Goal: Task Accomplishment & Management: Manage account settings

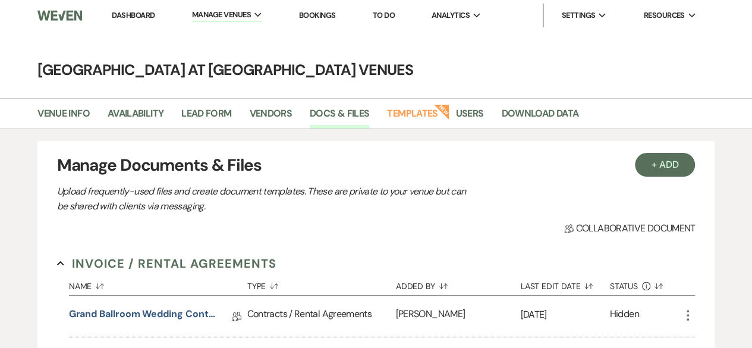
click at [134, 11] on link "Dashboard" at bounding box center [133, 15] width 43 height 10
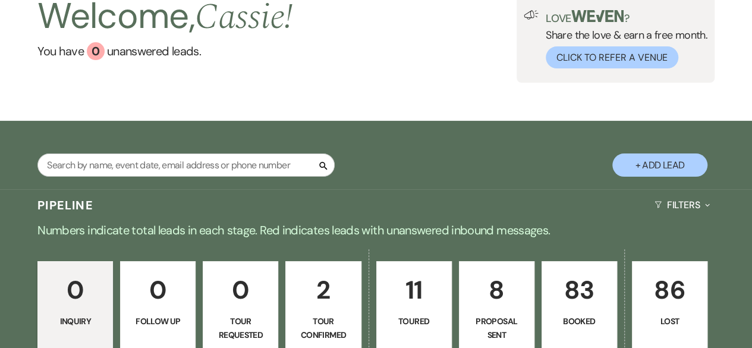
scroll to position [178, 0]
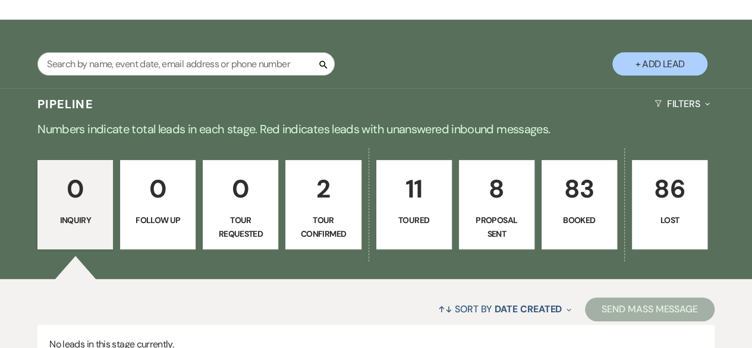
click at [662, 209] on link "86 Lost" at bounding box center [670, 204] width 76 height 89
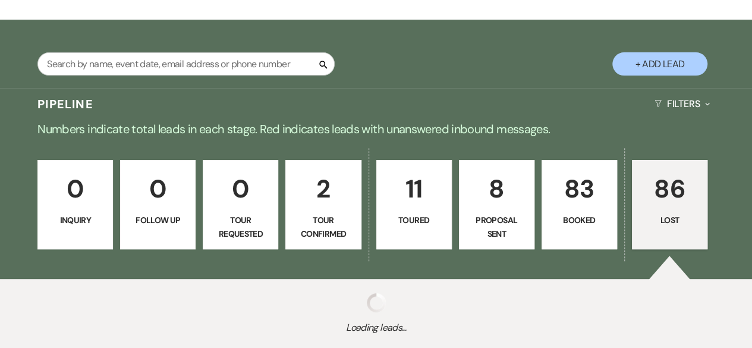
select select "8"
select select "5"
select select "8"
select select "1"
select select "8"
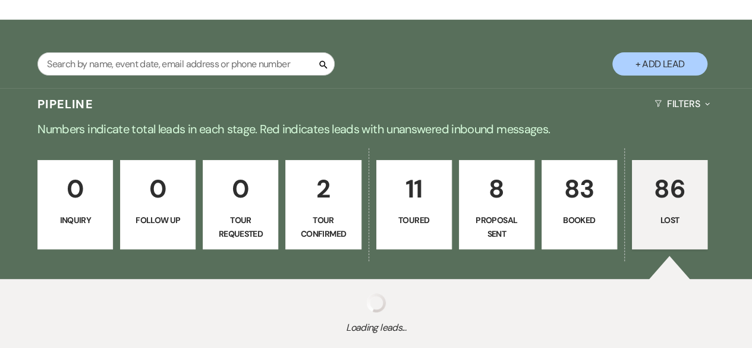
select select "6"
select select "8"
select select "9"
select select "8"
select select "1"
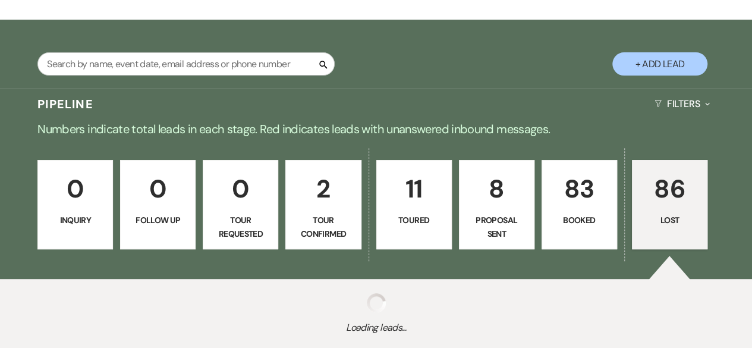
select select "8"
select select "6"
select select "8"
select select "6"
select select "8"
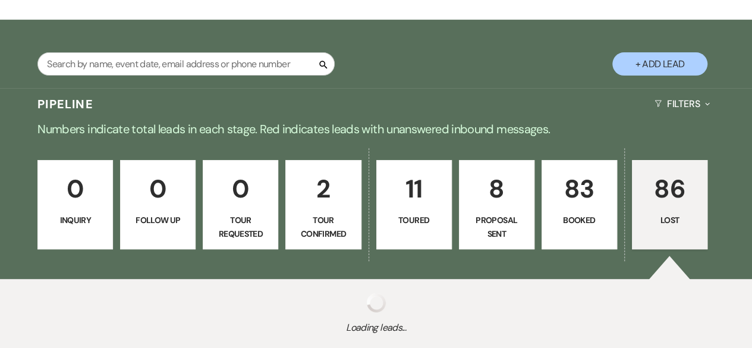
select select "11"
select select "8"
select select "11"
select select "8"
select select "5"
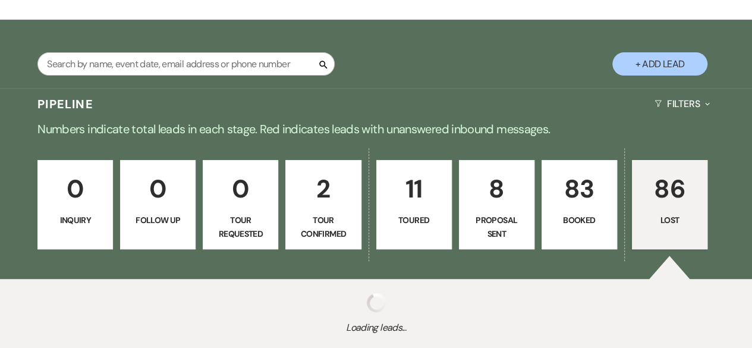
select select "8"
select select "11"
select select "8"
select select "5"
select select "8"
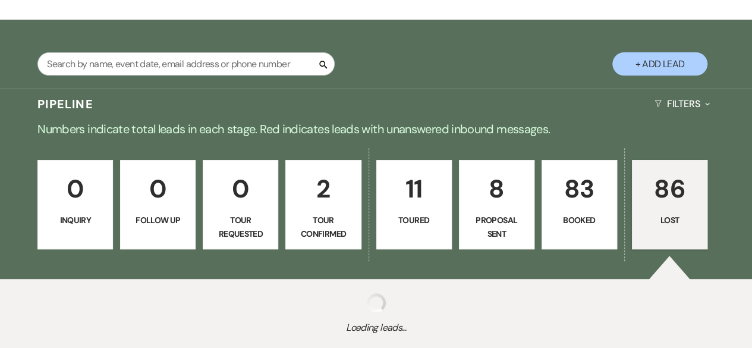
select select "5"
select select "8"
select select "1"
select select "8"
select select "11"
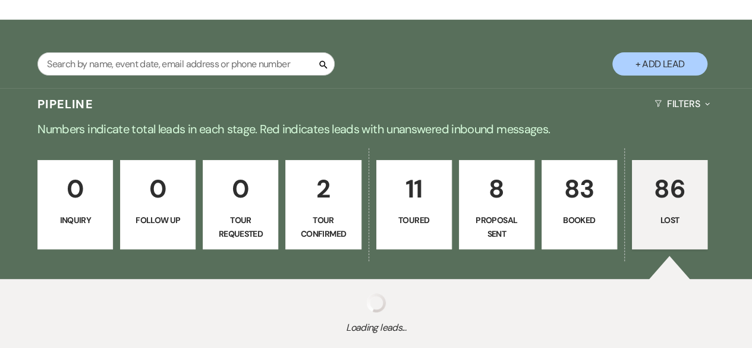
select select "8"
select select "11"
select select "8"
select select "6"
select select "8"
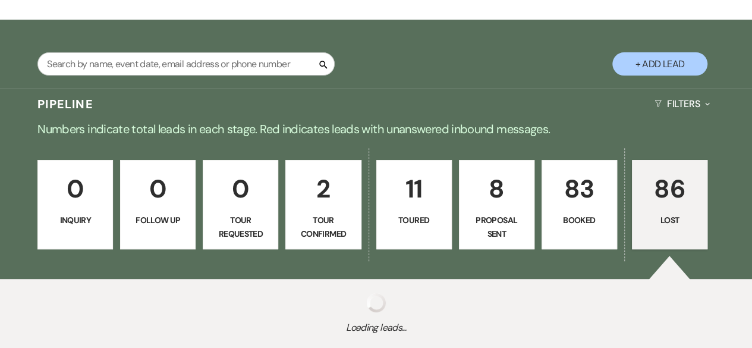
select select "6"
select select "8"
select select "5"
select select "8"
select select "6"
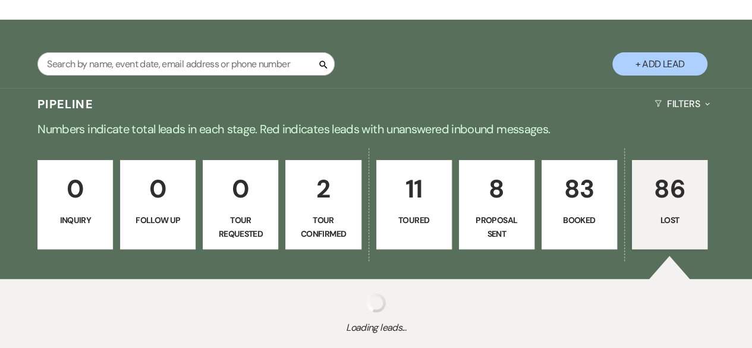
select select "8"
select select "6"
select select "8"
select select "5"
select select "8"
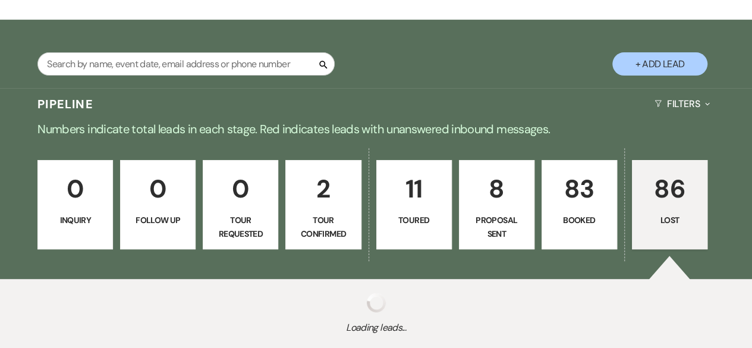
select select "1"
select select "8"
select select "5"
select select "8"
select select "5"
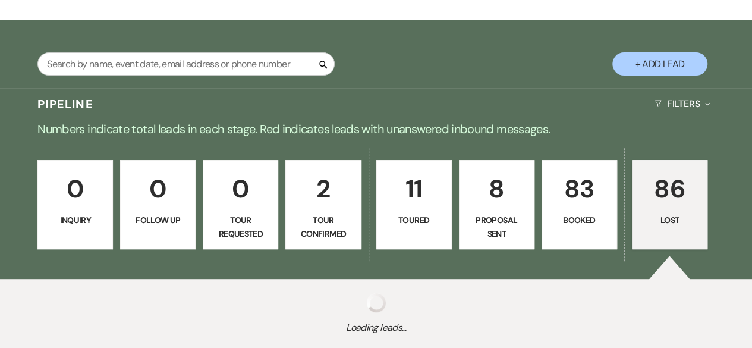
select select "8"
select select "7"
select select "8"
select select "11"
select select "8"
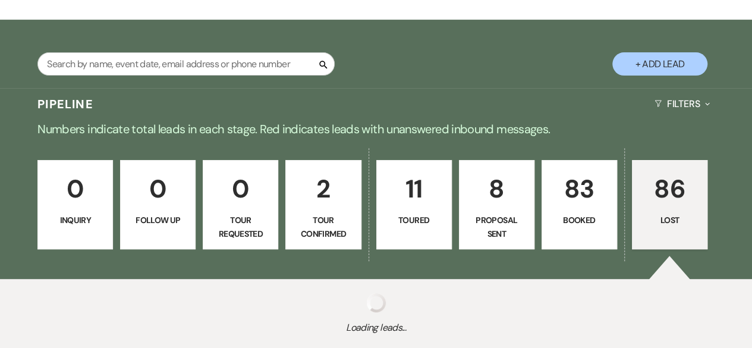
select select "5"
select select "8"
select select "1"
select select "8"
select select "6"
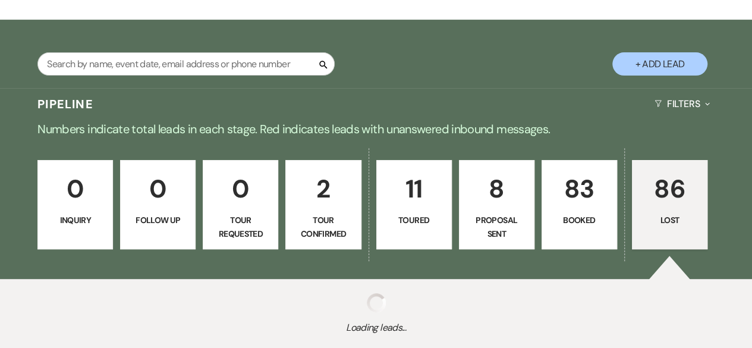
select select "8"
select select "6"
select select "8"
select select "5"
select select "8"
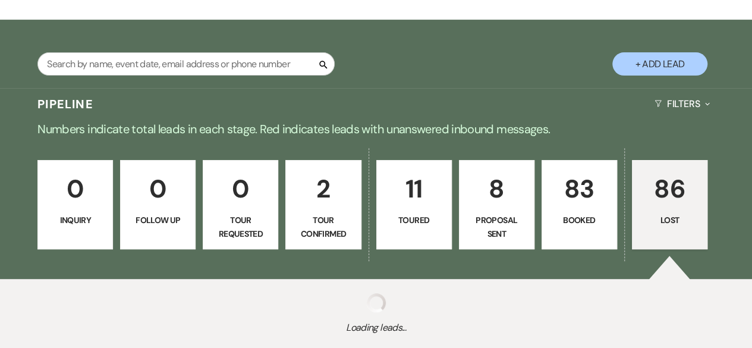
select select "5"
select select "8"
select select "5"
select select "8"
select select "5"
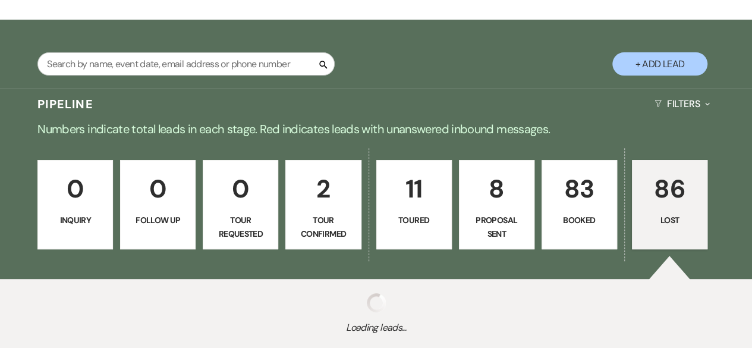
select select "8"
select select "10"
select select "8"
select select "5"
select select "8"
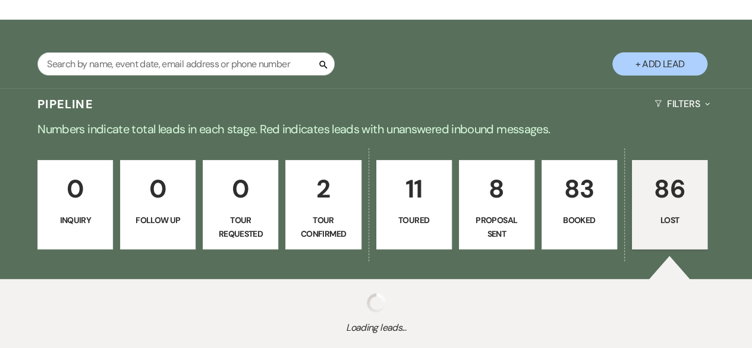
select select "5"
select select "8"
select select "5"
select select "8"
select select "5"
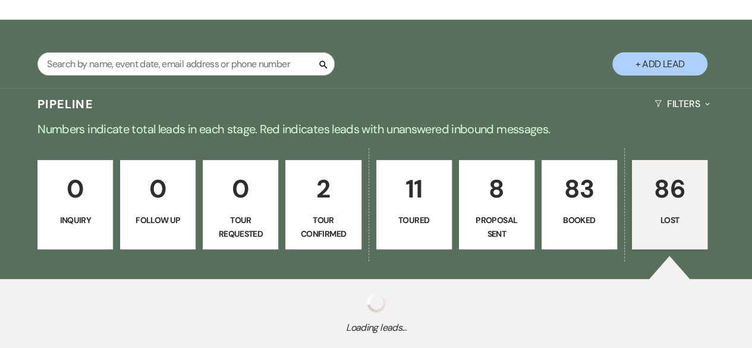
select select "8"
select select "5"
select select "8"
select select "7"
select select "8"
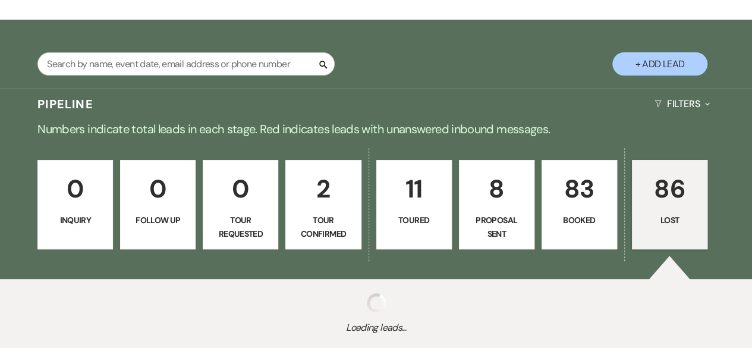
select select "5"
select select "8"
select select "5"
select select "8"
select select "5"
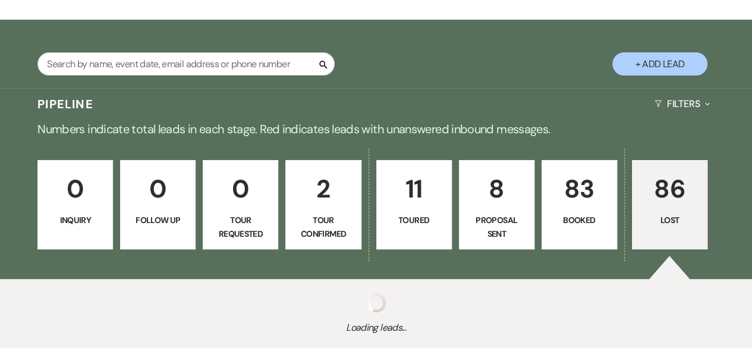
select select "8"
select select "5"
select select "8"
select select "5"
select select "8"
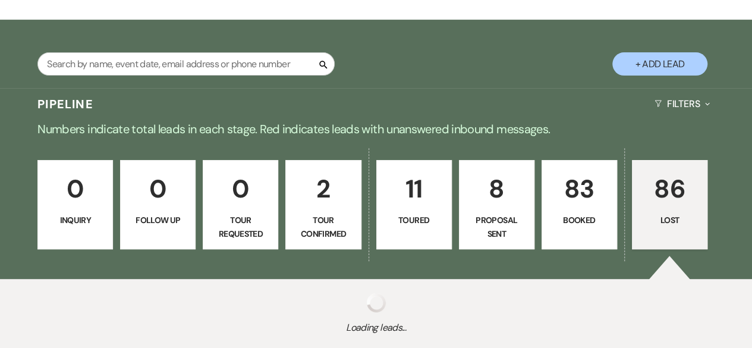
select select "5"
select select "8"
select select "5"
select select "8"
select select "5"
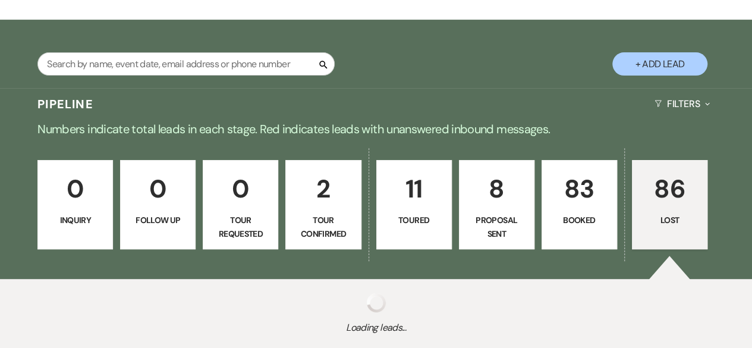
select select "8"
select select "5"
select select "8"
select select "5"
select select "8"
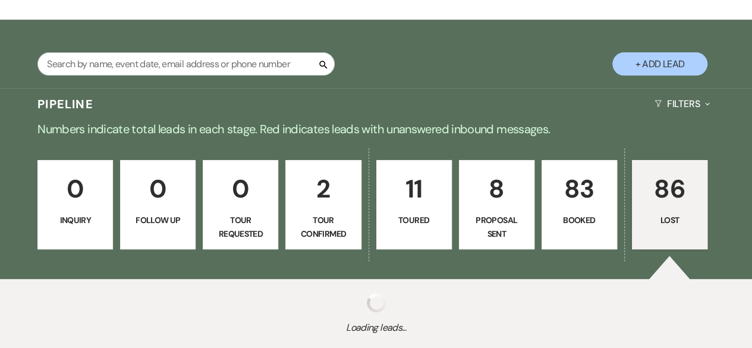
select select "5"
select select "8"
select select "11"
select select "8"
select select "5"
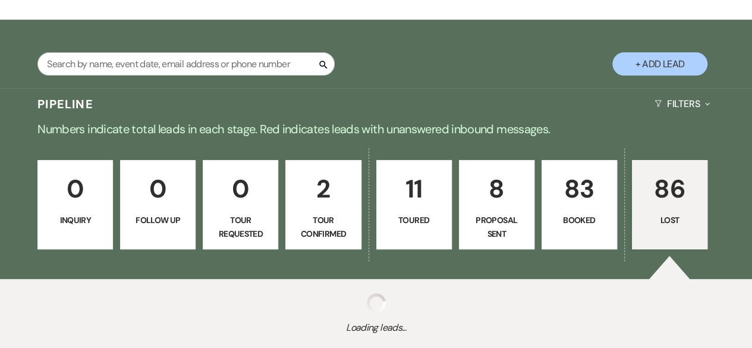
select select "8"
select select "5"
select select "8"
select select "5"
select select "8"
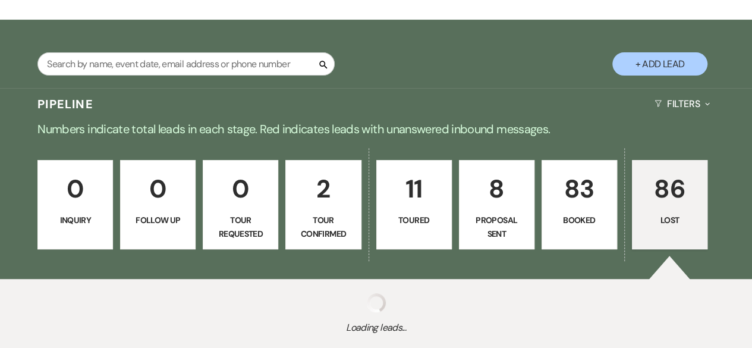
select select "5"
select select "8"
select select "5"
select select "8"
select select "5"
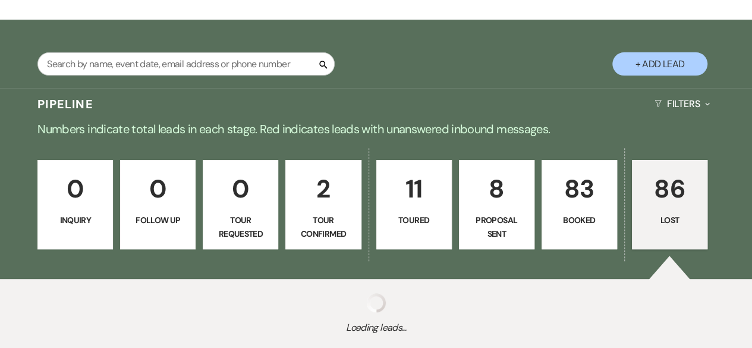
select select "8"
select select "5"
select select "8"
select select "6"
select select "8"
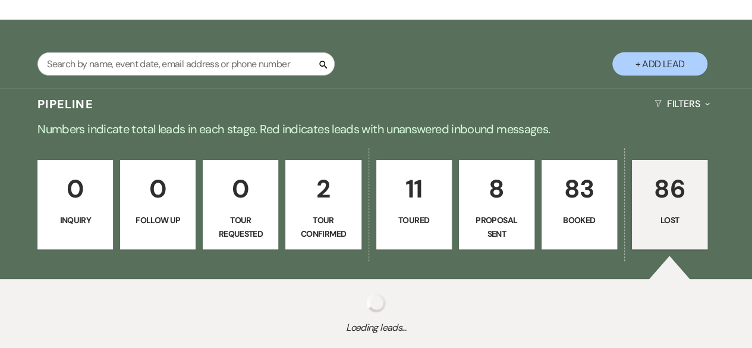
select select "6"
select select "8"
select select "11"
select select "8"
select select "5"
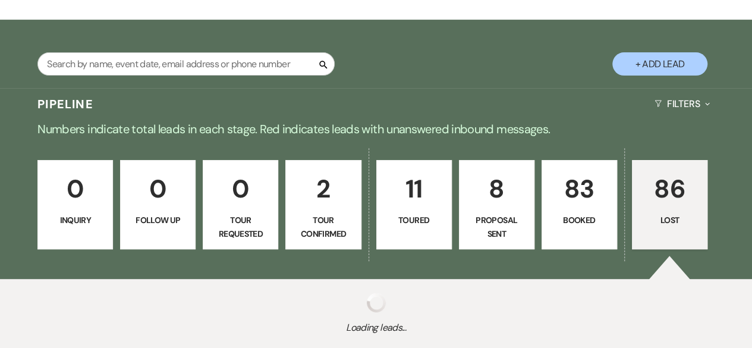
select select "8"
select select "5"
select select "8"
select select "5"
select select "8"
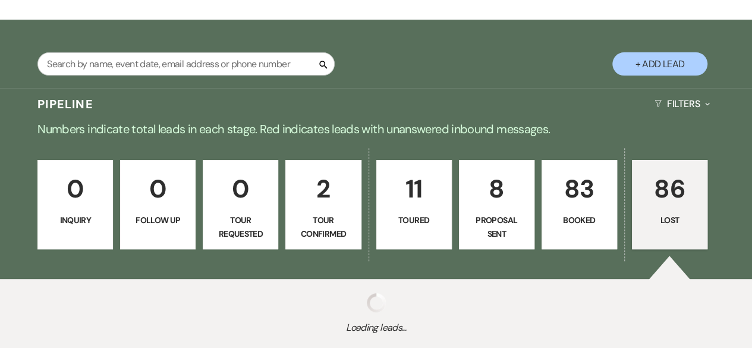
select select "5"
select select "8"
select select "5"
select select "8"
select select "11"
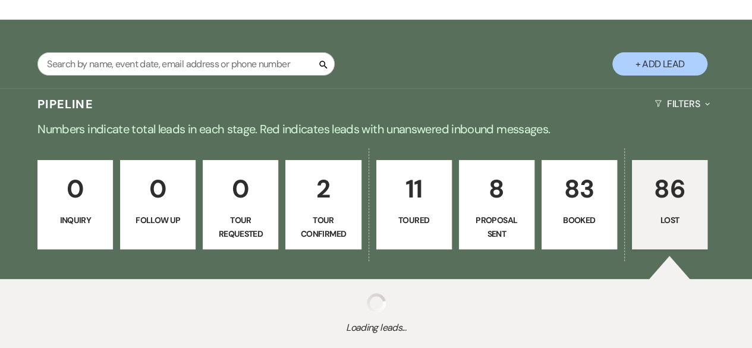
select select "8"
select select "11"
select select "8"
select select "5"
select select "8"
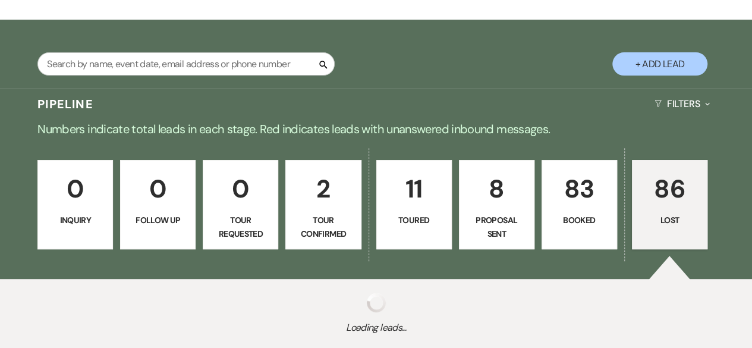
select select "5"
select select "8"
select select "5"
select select "8"
select select "5"
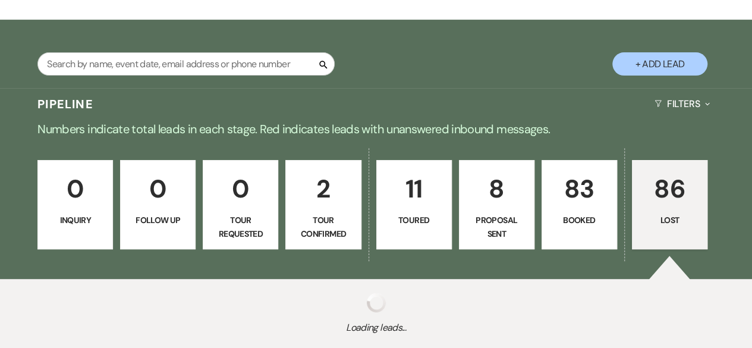
select select "8"
select select "11"
select select "8"
select select "6"
select select "8"
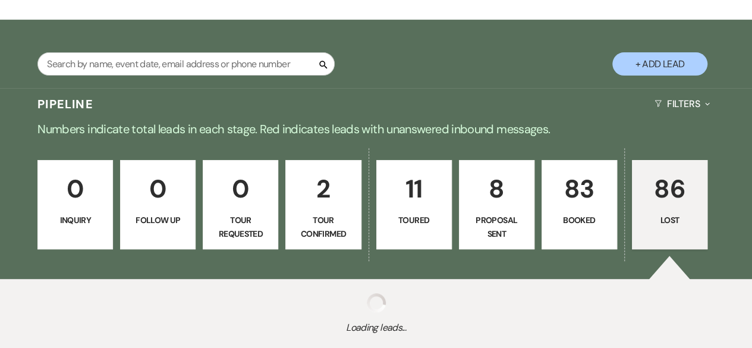
select select "11"
select select "8"
select select "5"
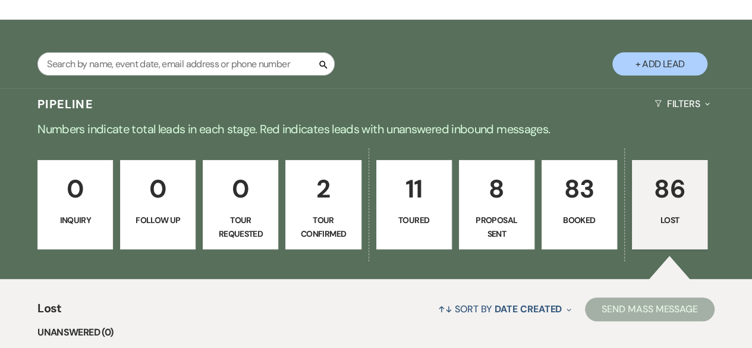
select select "8"
select select "5"
select select "8"
select select "1"
select select "8"
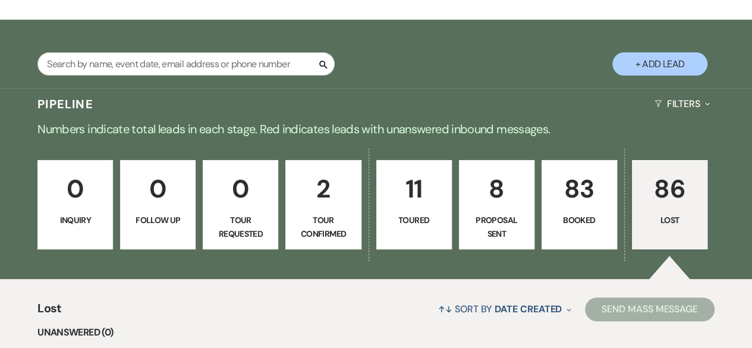
select select "5"
select select "8"
select select "5"
select select "8"
select select "5"
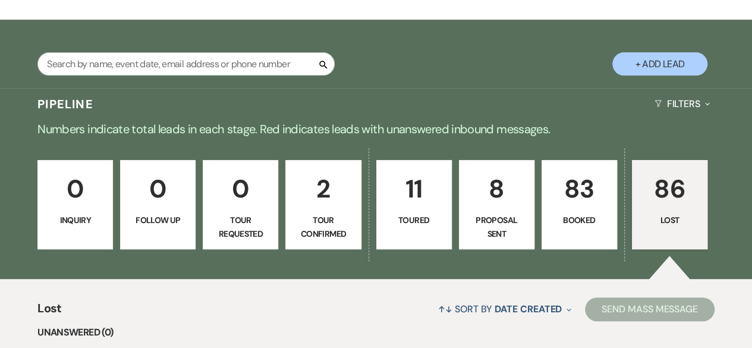
select select "8"
select select "5"
select select "8"
select select "5"
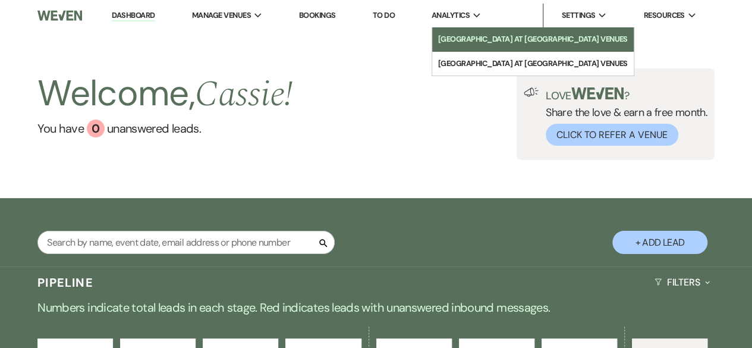
click at [469, 40] on li "[GEOGRAPHIC_DATA] at [GEOGRAPHIC_DATA] Venues" at bounding box center [533, 39] width 190 height 12
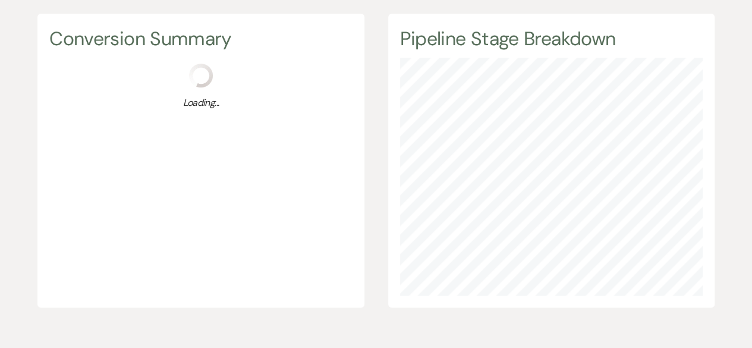
scroll to position [178, 0]
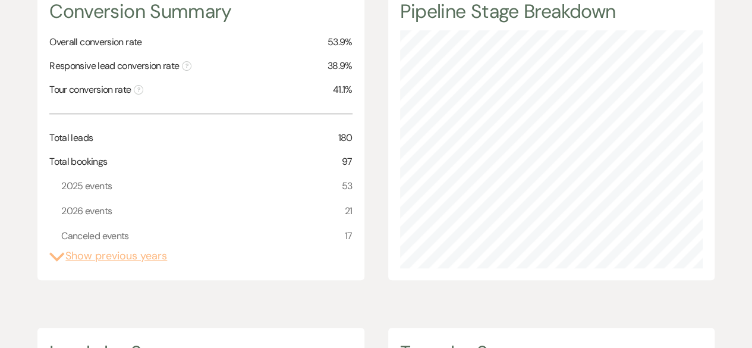
click at [145, 255] on button "Expand Show previous years" at bounding box center [108, 256] width 118 height 16
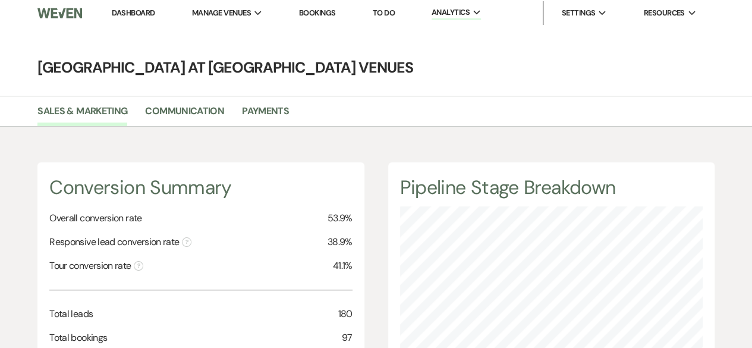
scroll to position [0, 0]
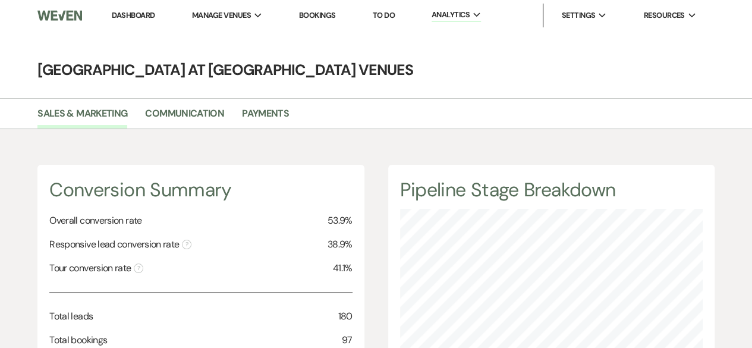
click at [325, 15] on link "Bookings" at bounding box center [317, 15] width 37 height 10
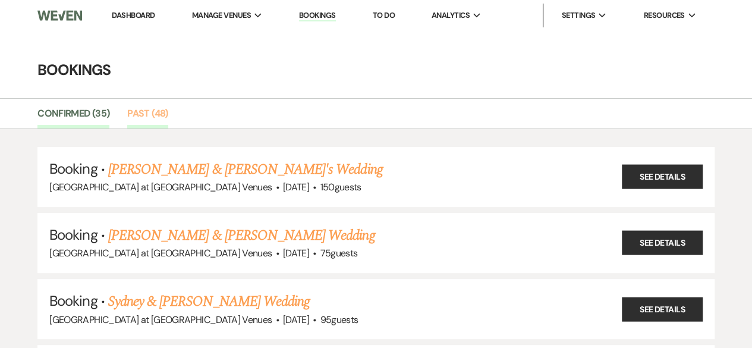
click at [161, 111] on link "Past (48)" at bounding box center [147, 117] width 40 height 23
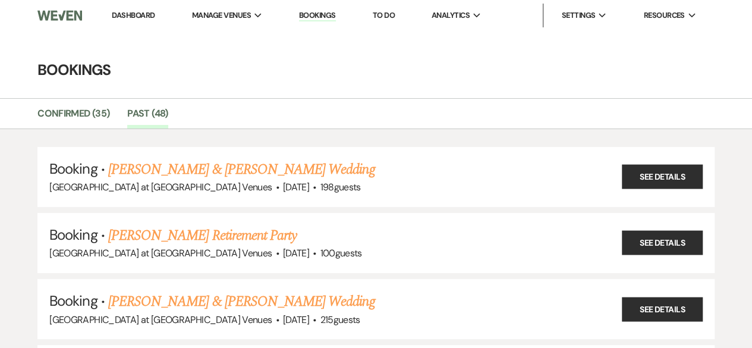
click at [661, 178] on link "See Details" at bounding box center [662, 177] width 81 height 24
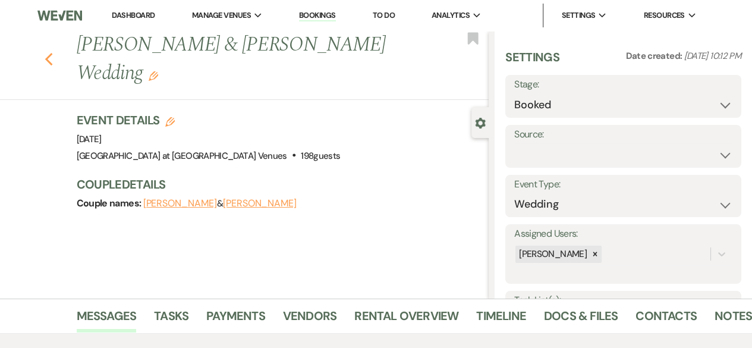
click at [52, 55] on use "button" at bounding box center [49, 59] width 8 height 13
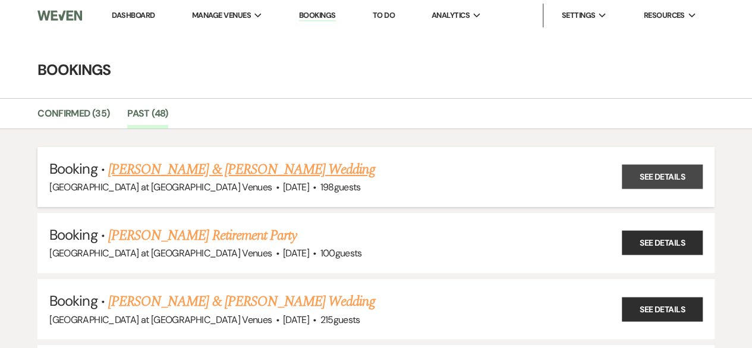
click at [667, 174] on link "See Details" at bounding box center [662, 177] width 81 height 24
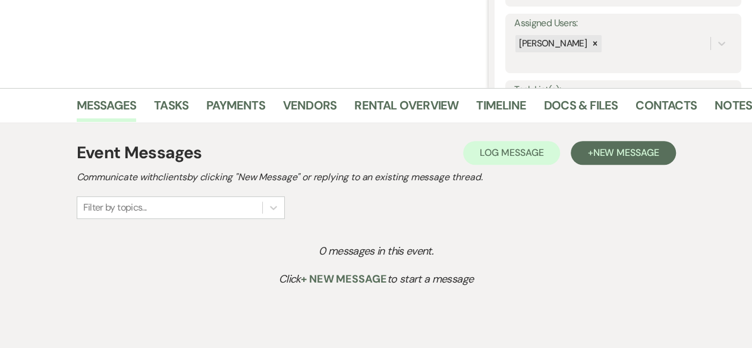
scroll to position [238, 0]
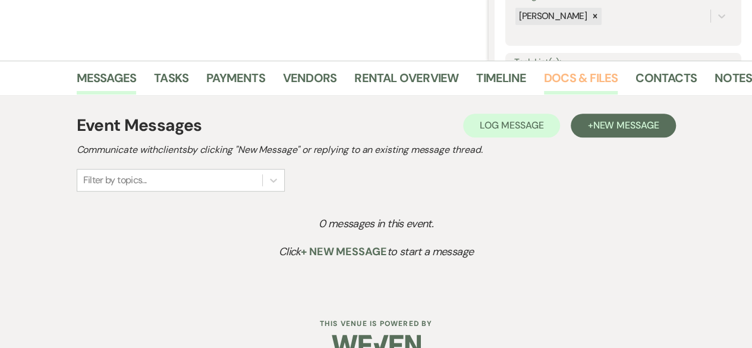
click at [564, 84] on link "Docs & Files" at bounding box center [581, 81] width 74 height 26
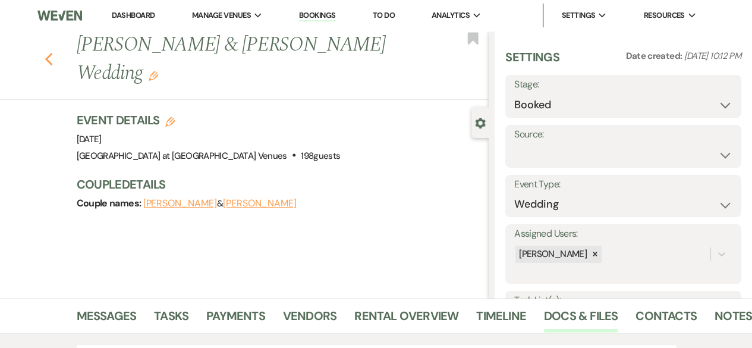
click at [54, 59] on icon "Previous" at bounding box center [49, 59] width 9 height 14
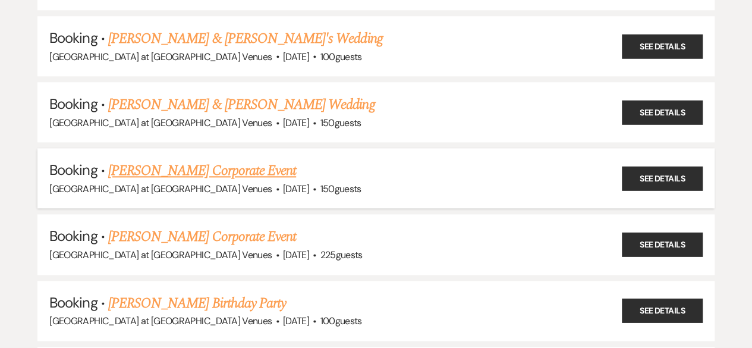
scroll to position [595, 0]
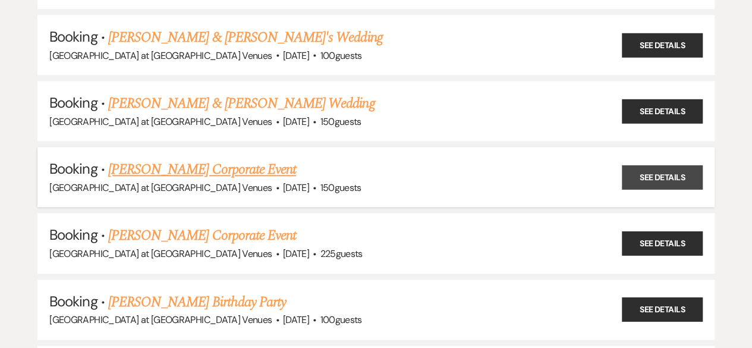
click at [677, 178] on link "See Details" at bounding box center [662, 177] width 81 height 24
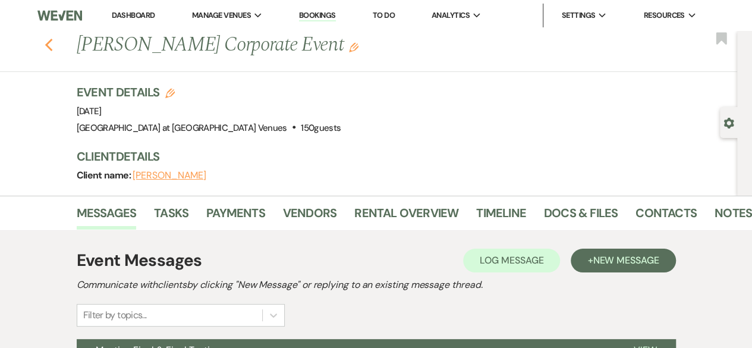
click at [52, 38] on icon "Previous" at bounding box center [49, 45] width 9 height 14
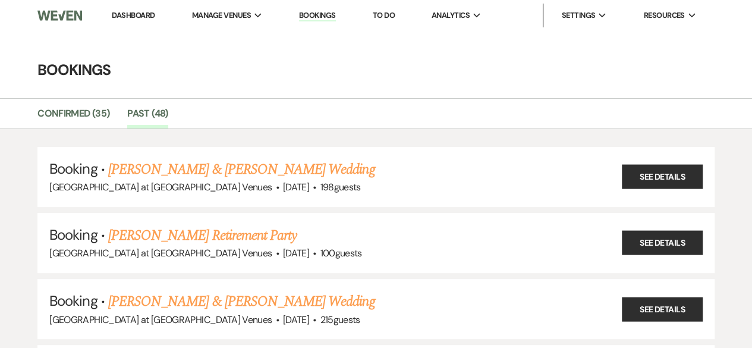
click at [122, 17] on link "Dashboard" at bounding box center [133, 15] width 43 height 10
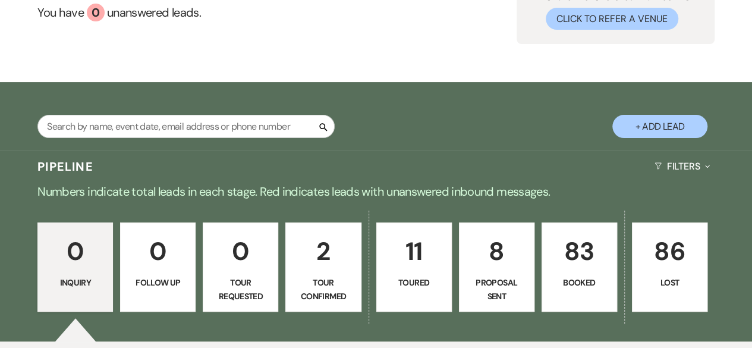
scroll to position [119, 0]
